Goal: Task Accomplishment & Management: Manage account settings

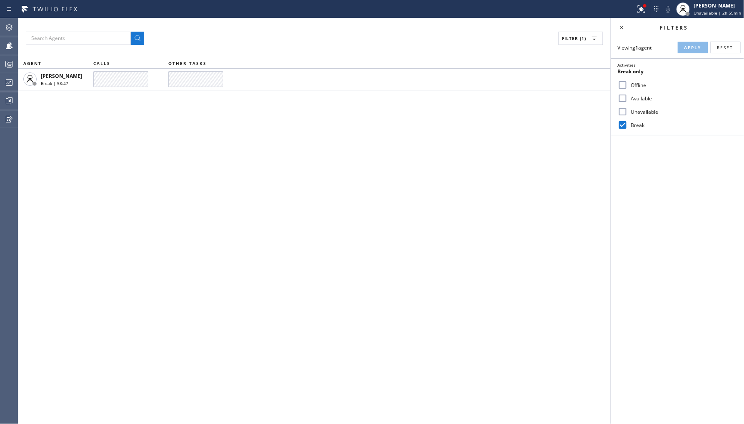
click at [632, 109] on label "Unavailable" at bounding box center [683, 111] width 110 height 7
click at [628, 109] on input "Unavailable" at bounding box center [623, 112] width 10 height 10
checkbox input "true"
click at [635, 131] on div "Break" at bounding box center [677, 124] width 133 height 13
click at [638, 122] on label "Break" at bounding box center [683, 125] width 110 height 7
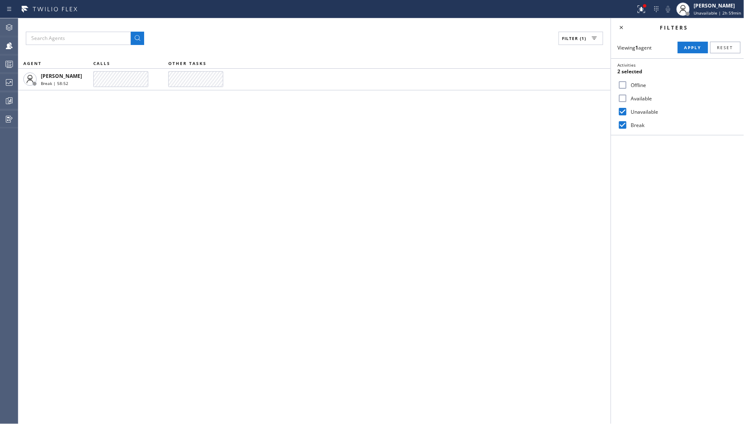
click at [628, 122] on input "Break" at bounding box center [623, 125] width 10 height 10
checkbox input "false"
click at [690, 47] on span "Apply" at bounding box center [692, 48] width 17 height 6
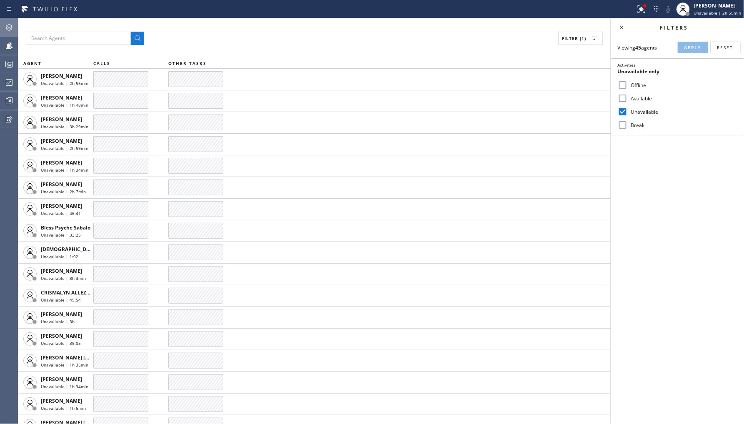
click at [17, 23] on div at bounding box center [9, 27] width 18 height 10
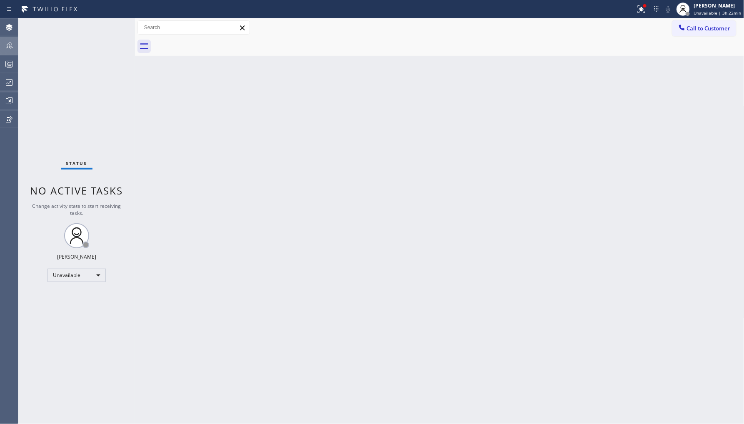
click at [10, 43] on icon at bounding box center [9, 46] width 10 height 10
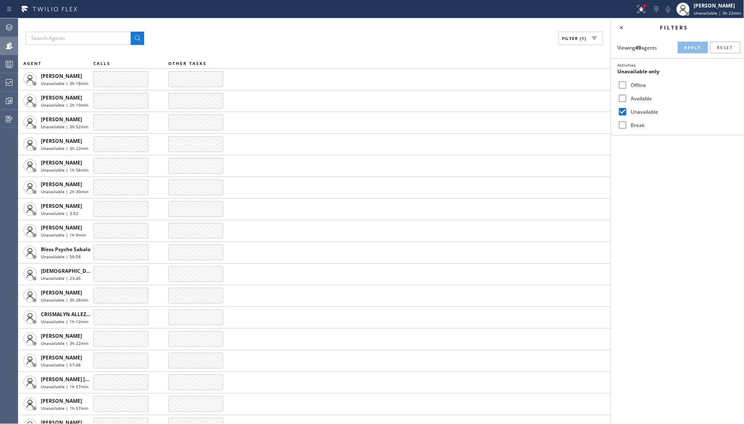
click at [637, 82] on label "Offline" at bounding box center [683, 85] width 110 height 7
click at [628, 82] on input "Offline" at bounding box center [623, 85] width 10 height 10
checkbox input "true"
click at [628, 111] on label "Unavailable" at bounding box center [683, 111] width 110 height 7
click at [628, 111] on input "Unavailable" at bounding box center [623, 112] width 10 height 10
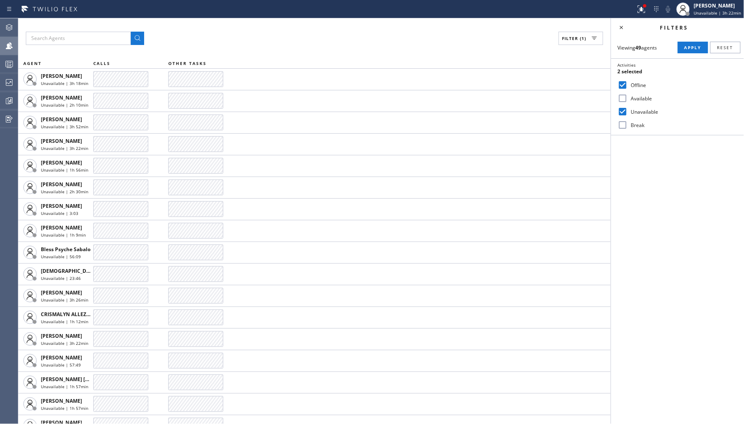
checkbox input "false"
click at [693, 42] on button "Apply" at bounding box center [693, 48] width 30 height 12
click at [636, 85] on label "Offline" at bounding box center [683, 85] width 110 height 7
click at [628, 85] on input "Offline" at bounding box center [623, 85] width 10 height 10
checkbox input "false"
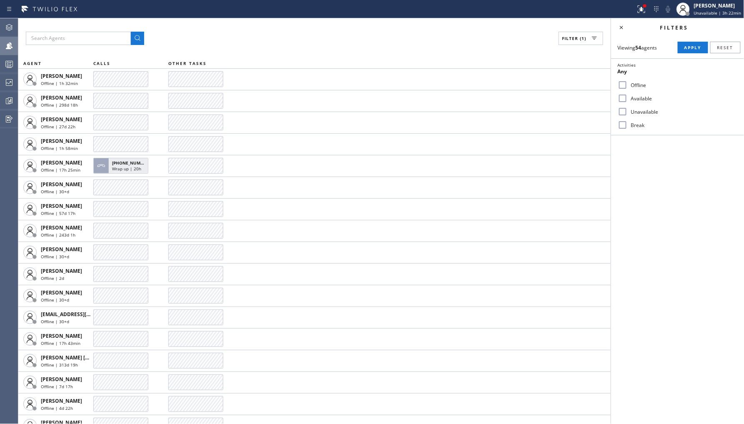
click at [653, 114] on label "Unavailable" at bounding box center [683, 111] width 110 height 7
click at [628, 114] on input "Unavailable" at bounding box center [623, 112] width 10 height 10
checkbox input "true"
click at [686, 39] on div "Viewing 54 agents Apply Reset Activities Unavailable only Offline Available Una…" at bounding box center [677, 86] width 133 height 99
click at [689, 47] on span "Apply" at bounding box center [692, 48] width 17 height 6
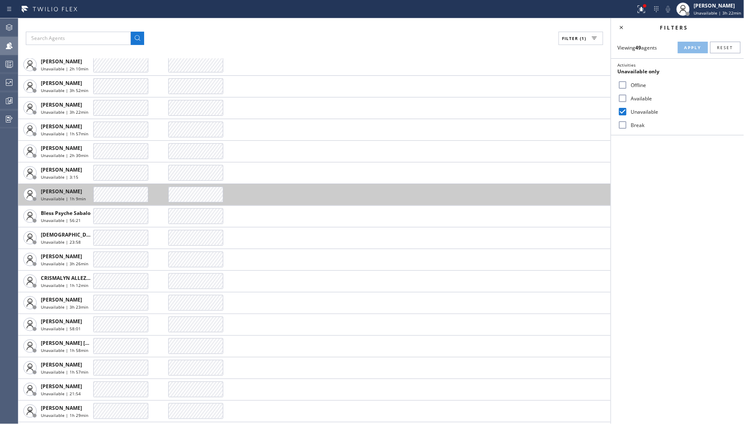
scroll to position [185, 0]
